Goal: Communication & Community: Answer question/provide support

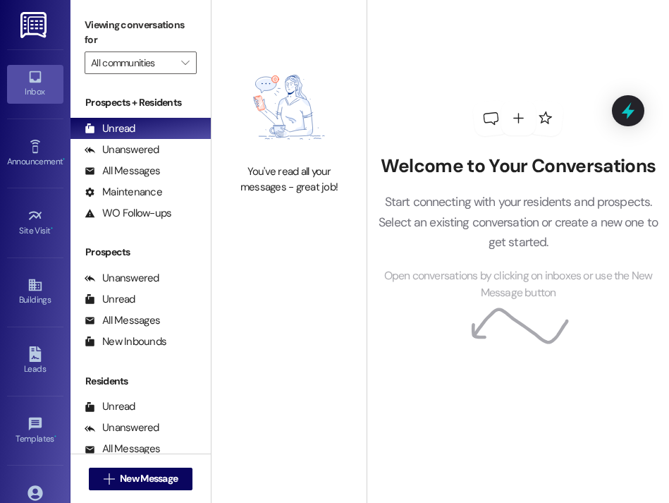
click at [373, 118] on div "Welcome to Your Conversations Start connecting with your residents and prospect…" at bounding box center [518, 201] width 302 height 402
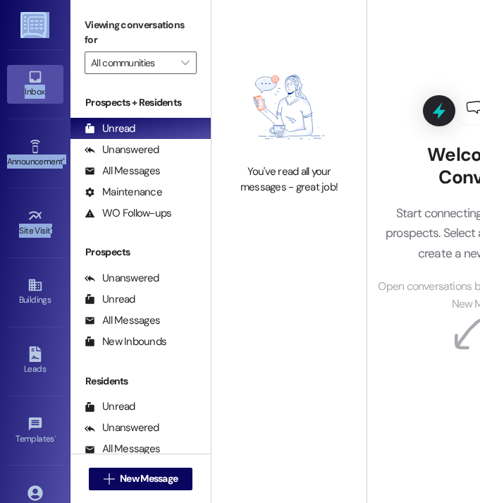
drag, startPoint x: 2, startPoint y: 254, endPoint x: -35, endPoint y: 252, distance: 36.7
click at [0, 252] on html "Inbox Go to Inbox Announcement • Send A Text Announcement Site Visit • Go to Si…" at bounding box center [240, 251] width 480 height 503
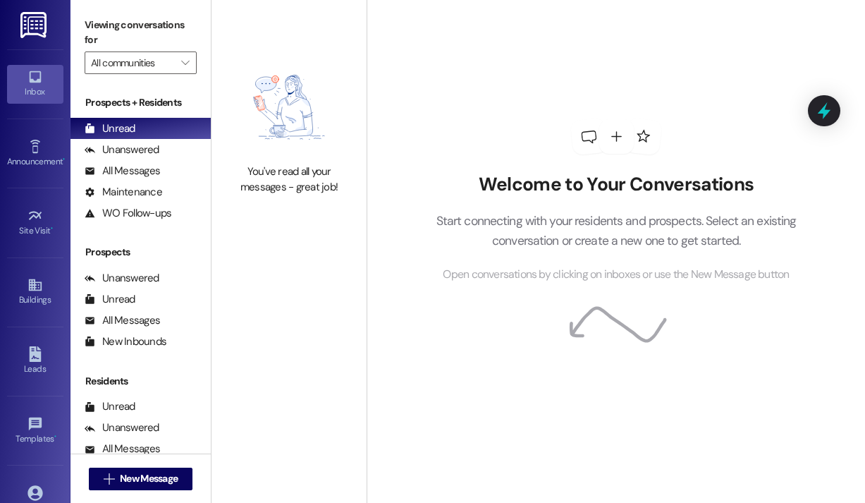
drag, startPoint x: 1, startPoint y: 269, endPoint x: 281, endPoint y: 162, distance: 298.9
click at [281, 162] on div "You've read all your messages - great job!" at bounding box center [289, 126] width 155 height 252
click at [331, 213] on div "You've read all your messages - great job!" at bounding box center [289, 126] width 155 height 252
